Goal: Transaction & Acquisition: Purchase product/service

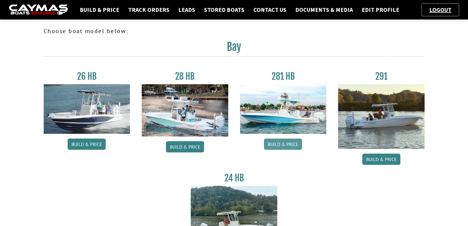
click at [276, 143] on link "Build & Price" at bounding box center [283, 144] width 38 height 11
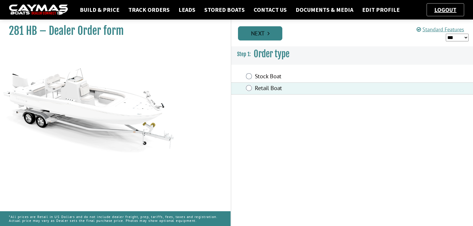
click at [240, 30] on link "Next" at bounding box center [260, 33] width 44 height 14
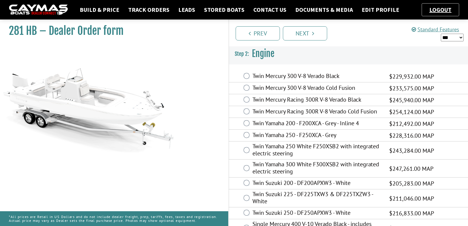
click at [391, 100] on span "$245,940.00 MAP" at bounding box center [412, 100] width 45 height 9
drag, startPoint x: 391, startPoint y: 100, endPoint x: 429, endPoint y: 105, distance: 38.2
click at [429, 105] on div "Twin Mercury Racing 300R V-8 Verado Black $245,940.00 MAP $159,861.00 $245,940.…" at bounding box center [349, 100] width 240 height 12
click at [431, 105] on div "Twin Mercury Racing 300R V-8 Verado Black $245,940.00 MAP $159,861.00 $245,940.…" at bounding box center [349, 100] width 240 height 12
